Goal: Information Seeking & Learning: Check status

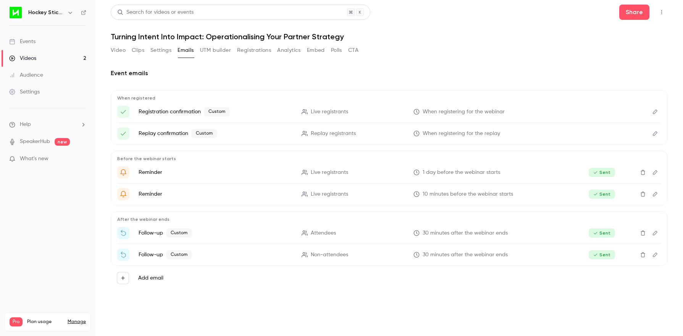
click at [252, 51] on button "Registrations" at bounding box center [254, 50] width 34 height 12
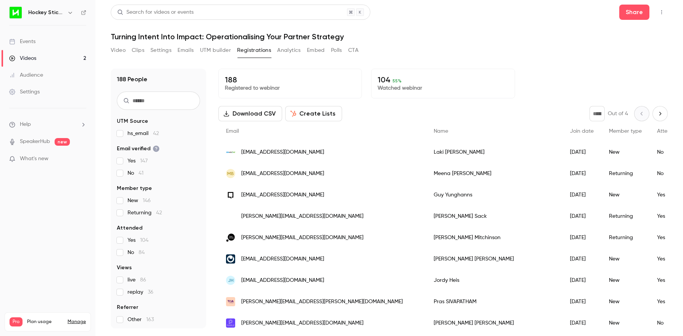
click at [287, 49] on button "Analytics" at bounding box center [289, 50] width 24 height 12
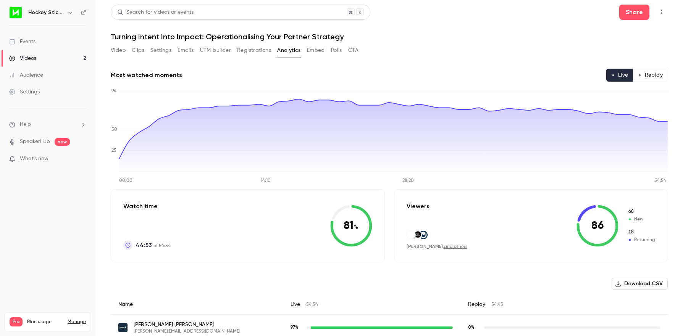
scroll to position [2, 0]
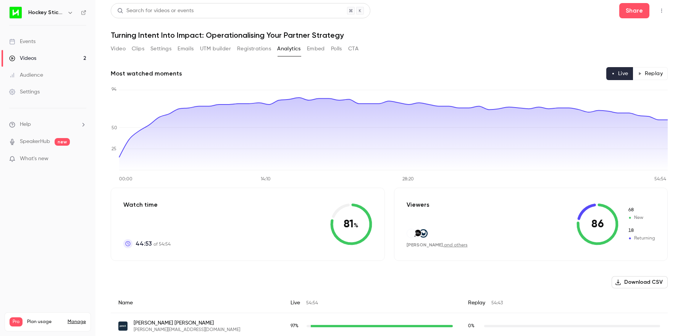
click at [242, 50] on button "Registrations" at bounding box center [254, 49] width 34 height 12
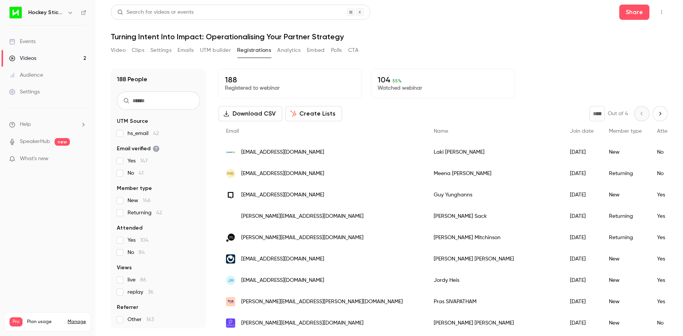
click at [151, 103] on input "text" at bounding box center [158, 101] width 83 height 18
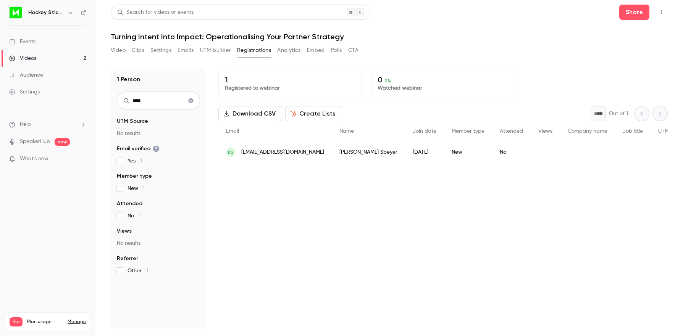
type input "****"
drag, startPoint x: 290, startPoint y: 50, endPoint x: 290, endPoint y: 55, distance: 4.3
click at [290, 50] on button "Analytics" at bounding box center [289, 50] width 24 height 12
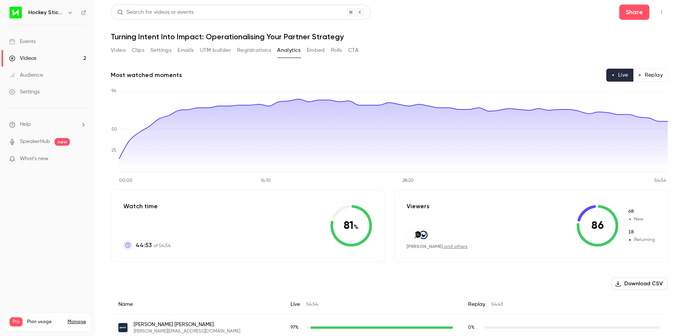
click at [657, 76] on button "Replay" at bounding box center [650, 75] width 35 height 13
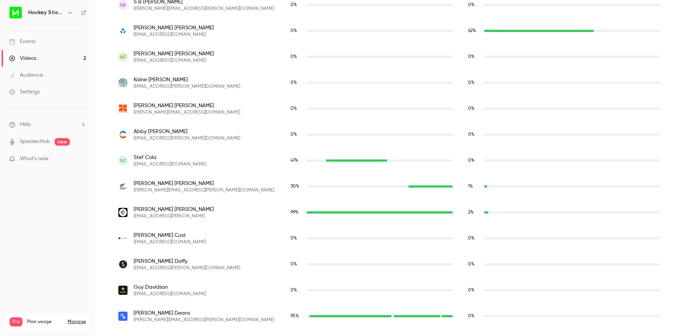
scroll to position [837, 0]
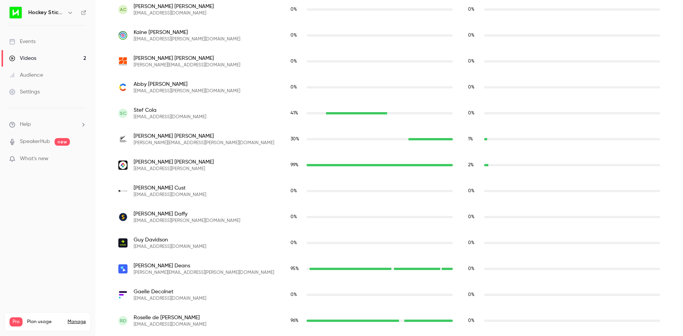
type button "replay"
